Goal: Task Accomplishment & Management: Manage account settings

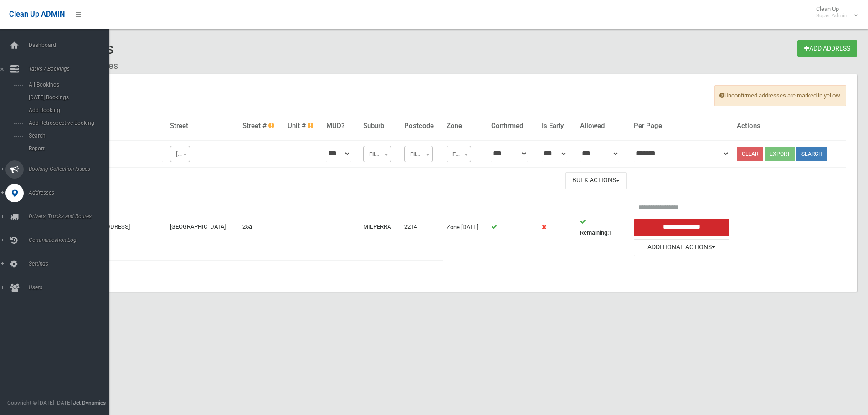
drag, startPoint x: 150, startPoint y: 158, endPoint x: 7, endPoint y: 175, distance: 144.2
click at [0, 178] on div "Addresses Add Address Dashboard Addresses Unconfirmed addresses are marked in y…" at bounding box center [434, 218] width 868 height 415
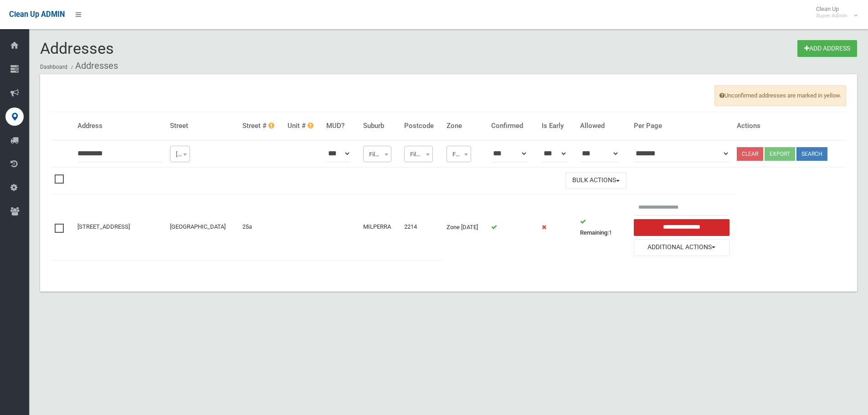
click button at bounding box center [0, 0] width 0 height 0
type input "*********"
click button at bounding box center [0, 0] width 0 height 0
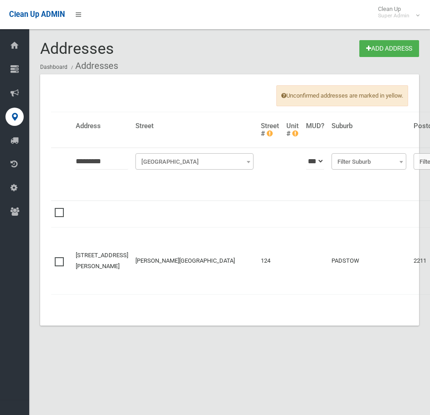
click at [344, 268] on td "PADSTOW" at bounding box center [369, 260] width 82 height 67
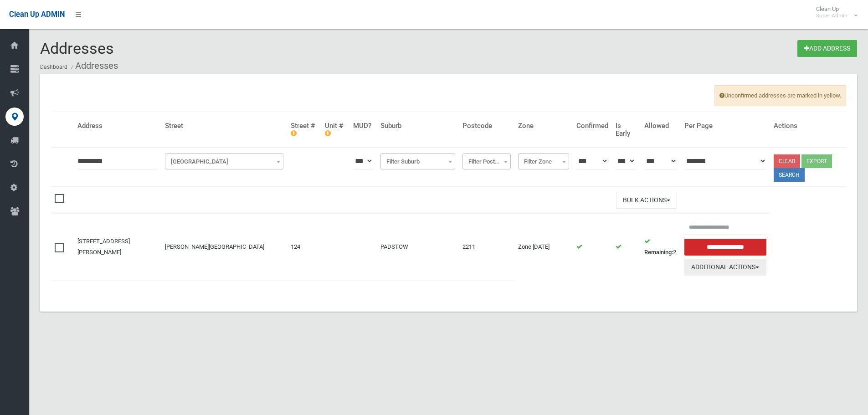
click at [745, 274] on button "Additional Actions" at bounding box center [726, 267] width 82 height 17
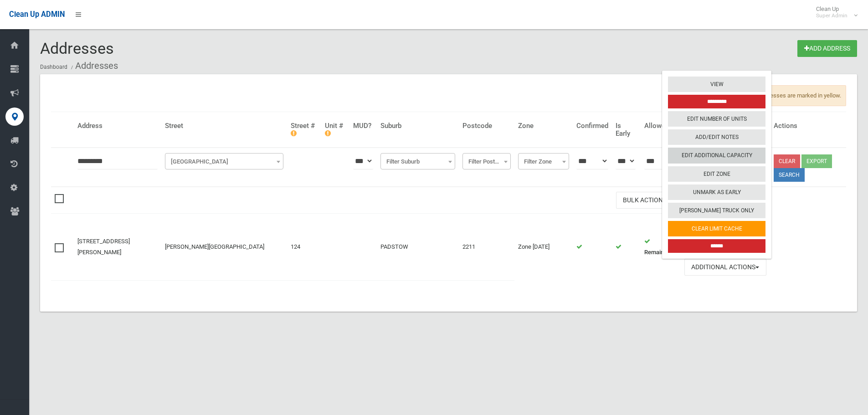
click at [749, 159] on link "Edit Additional Capacity" at bounding box center [717, 155] width 98 height 15
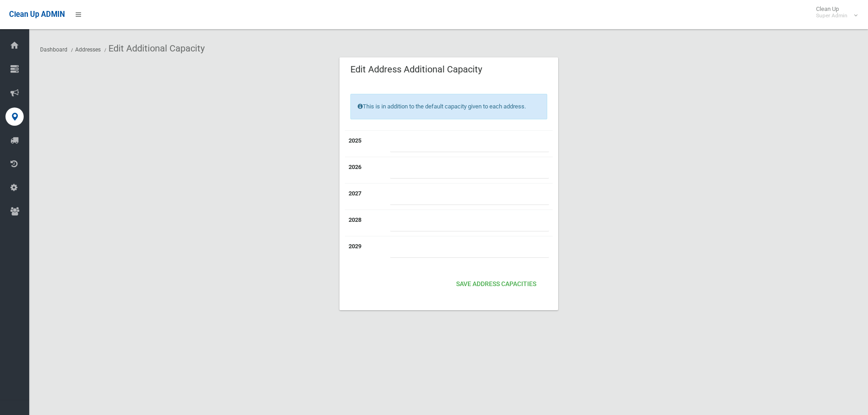
type input "*"
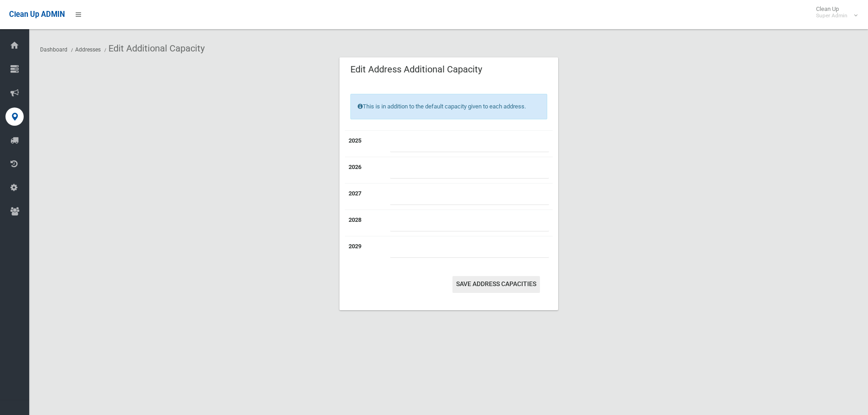
click at [517, 288] on button "Save Address capacities" at bounding box center [497, 284] width 88 height 17
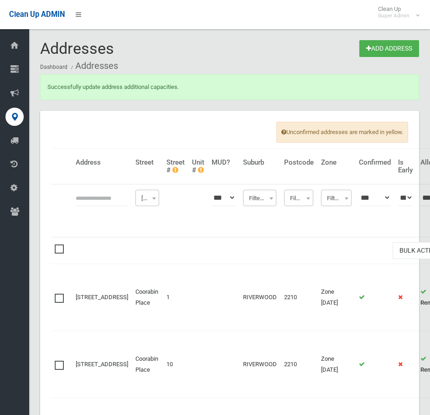
click at [81, 204] on input "text" at bounding box center [102, 197] width 52 height 17
type input "**********"
click button at bounding box center [0, 0] width 0 height 0
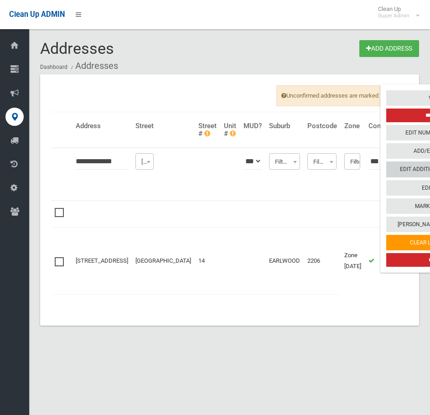
click at [386, 163] on link "Edit Additional Capacity" at bounding box center [435, 169] width 98 height 15
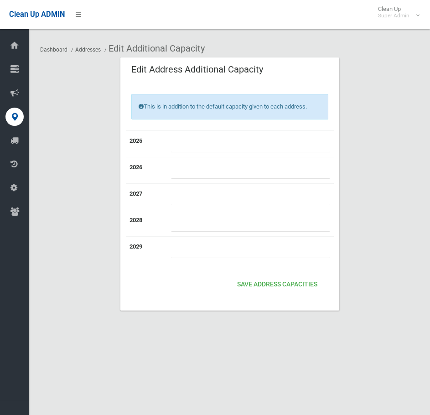
type input "*"
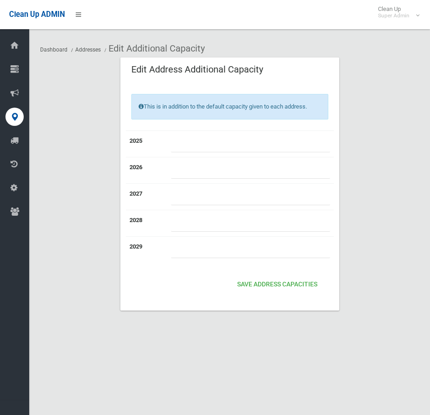
click at [283, 273] on div "2025 * 2026 * 2027 * 2028 * 2029 *" at bounding box center [230, 201] width 208 height 143
click at [284, 281] on button "Save Address capacities" at bounding box center [277, 284] width 88 height 17
